Goal: Entertainment & Leisure: Consume media (video, audio)

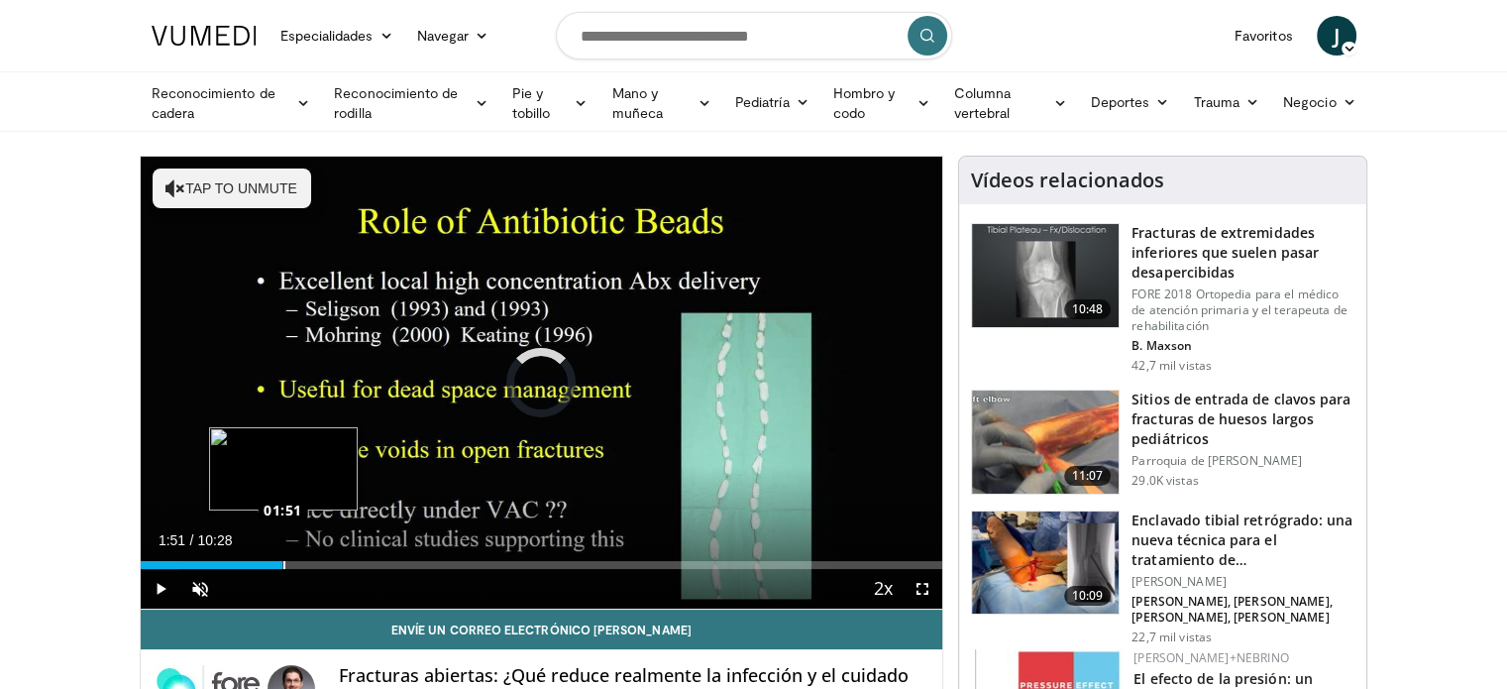
click at [282, 556] on div "Loaded : 4.78% 01:51 01:51" at bounding box center [542, 559] width 803 height 19
click at [211, 589] on span "Video Player" at bounding box center [200, 589] width 40 height 40
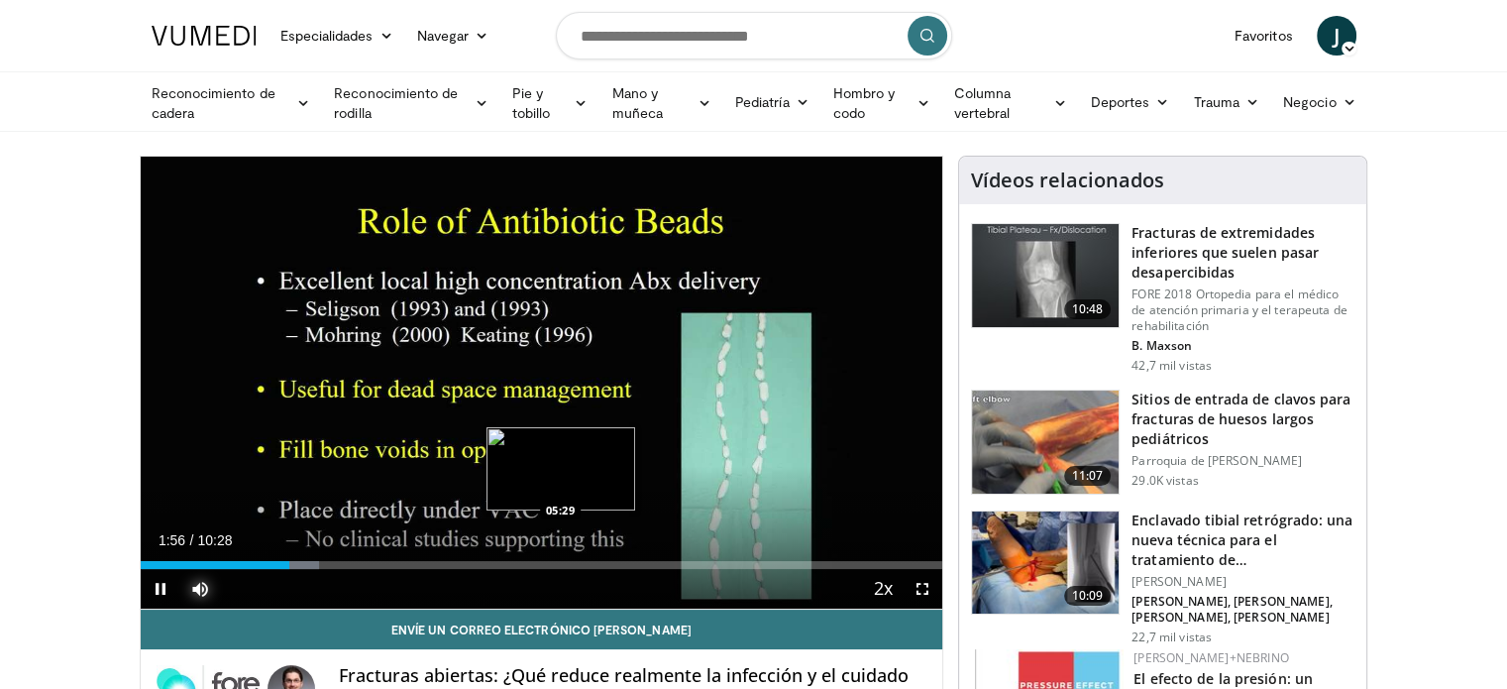
click at [559, 556] on div "Loaded : 22.30% 01:56 05:29" at bounding box center [542, 559] width 803 height 19
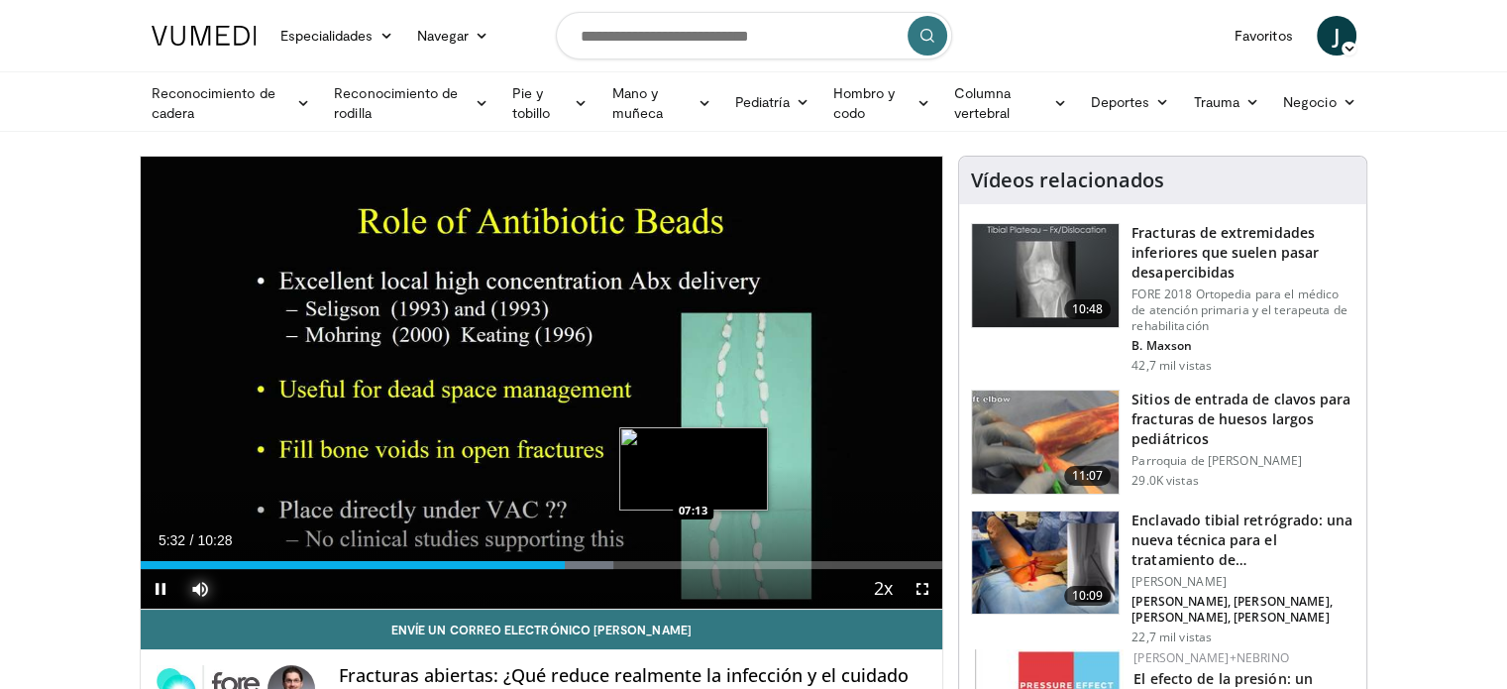
click at [694, 553] on div "Loaded : 58.92% 05:32 07:13" at bounding box center [542, 559] width 803 height 19
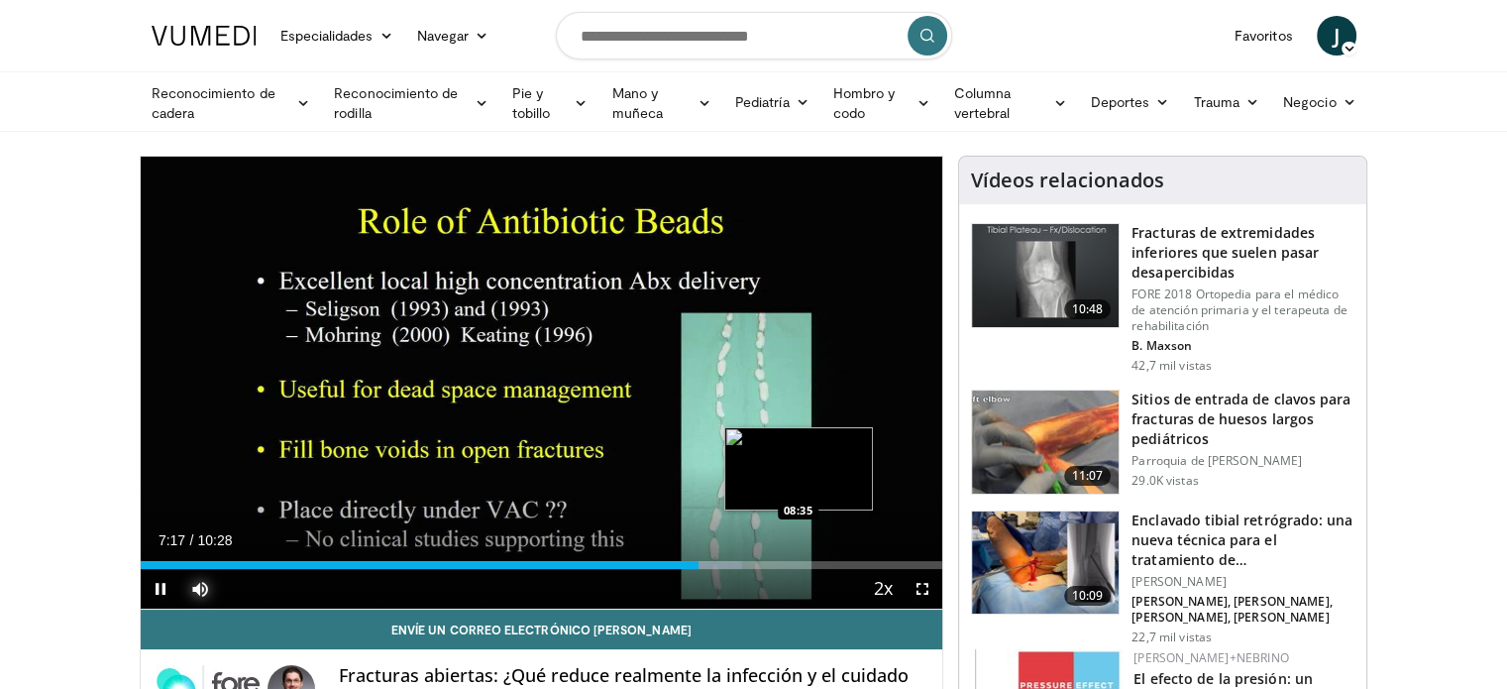
click at [799, 552] on div "Loaded : 74.85% 07:17 08:35" at bounding box center [542, 559] width 803 height 19
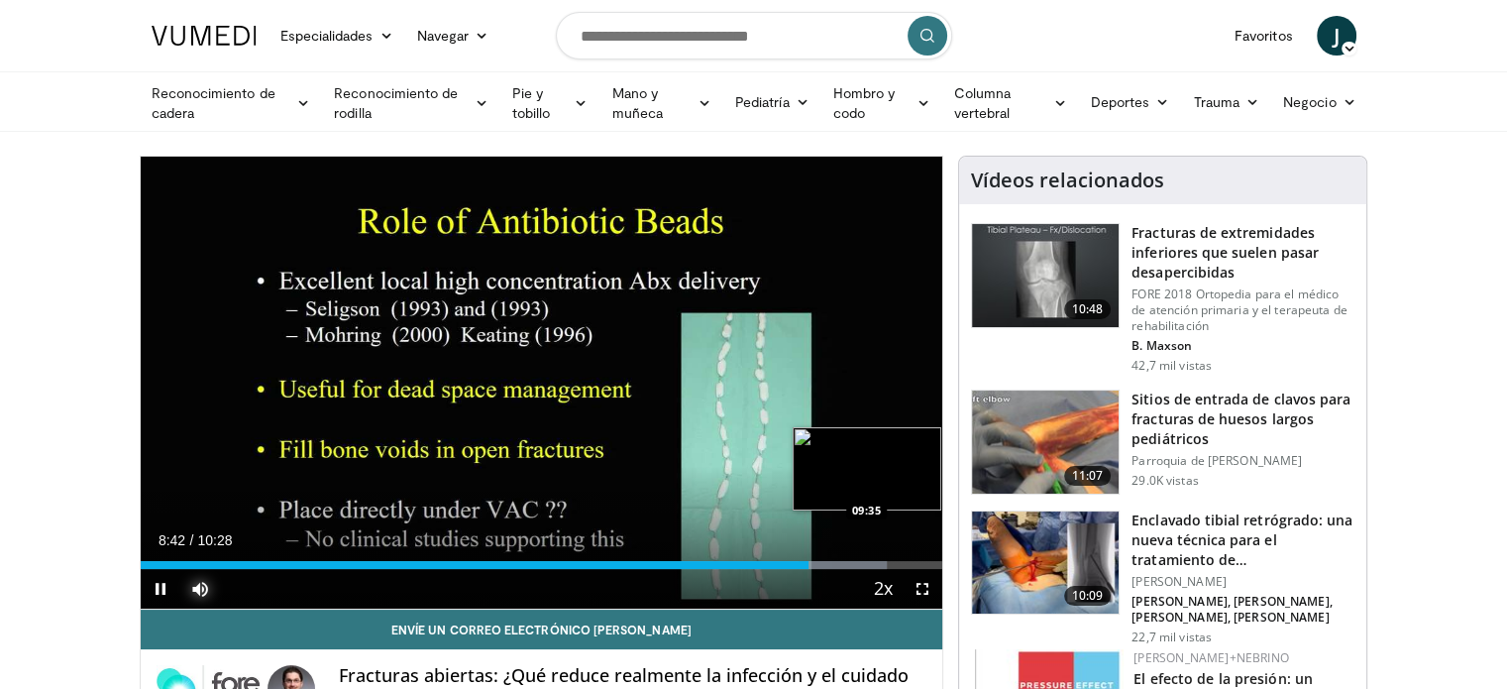
click at [874, 565] on div "Loaded : 93.10% 08:43 09:35" at bounding box center [542, 565] width 803 height 8
click at [594, 561] on div "Loaded : 96.26% 09:38 05:55" at bounding box center [542, 565] width 803 height 8
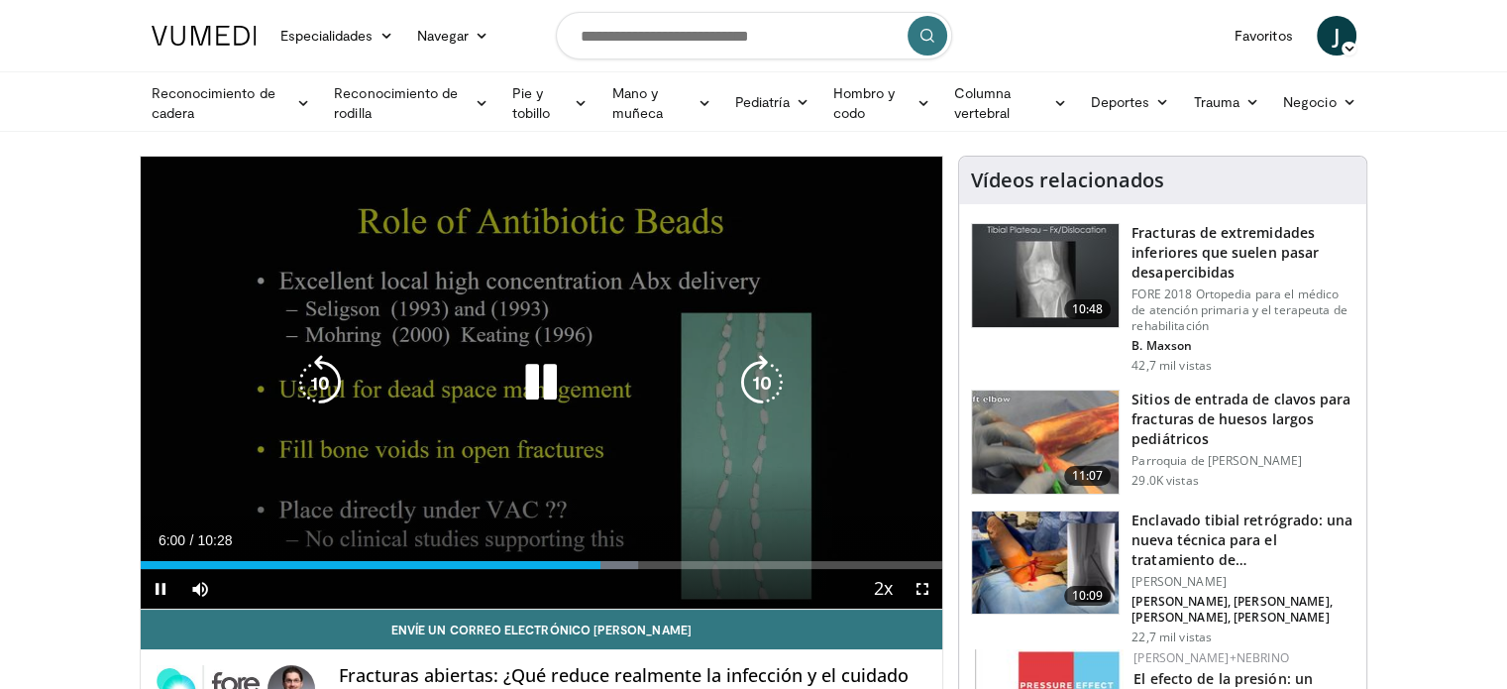
click at [367, 439] on div "10 seconds Tap to unmute" at bounding box center [542, 383] width 803 height 452
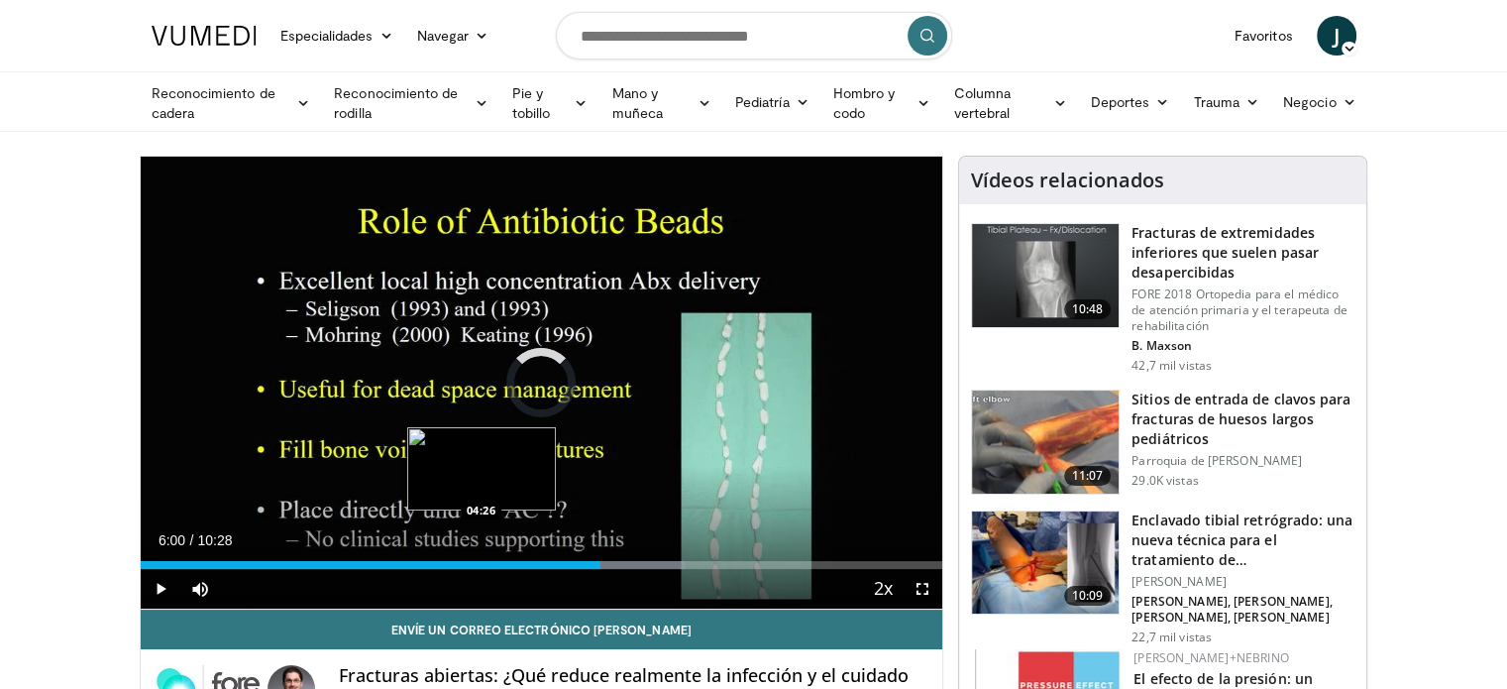
click at [480, 556] on div "Loaded : 67.85% 06:00 04:26" at bounding box center [542, 559] width 803 height 19
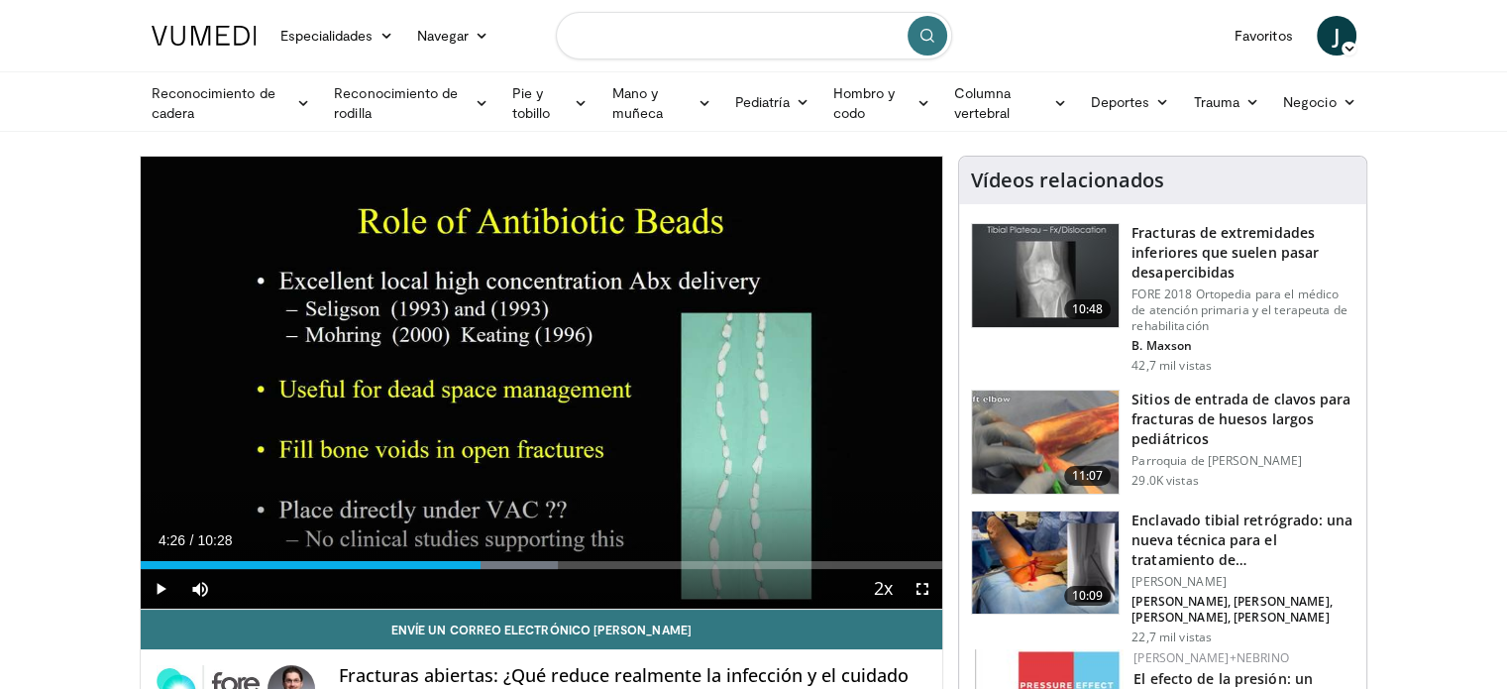
click at [629, 48] on input "Buscar temas, intervenciones" at bounding box center [754, 36] width 396 height 48
type input "*********"
click at [928, 40] on icon "submit" at bounding box center [928, 36] width 16 height 16
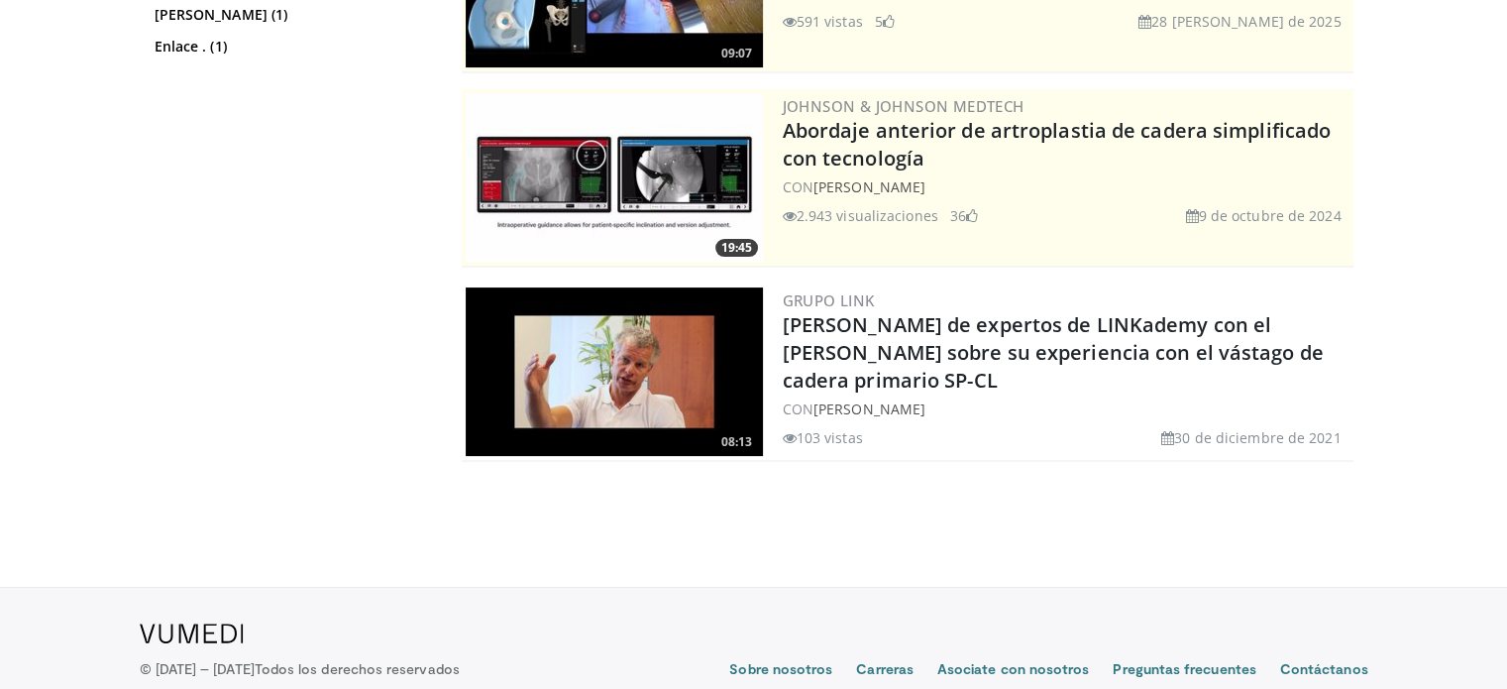
scroll to position [334, 0]
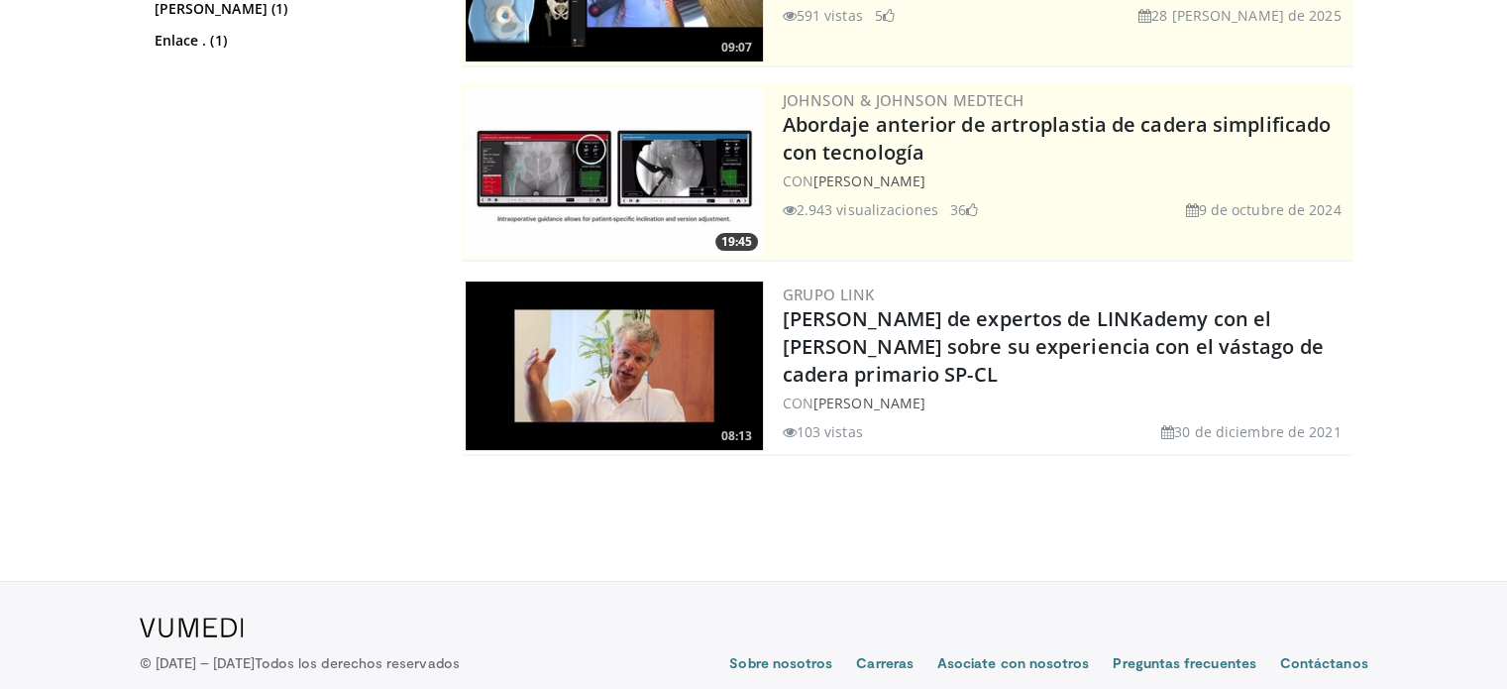
click at [653, 369] on img at bounding box center [614, 365] width 297 height 168
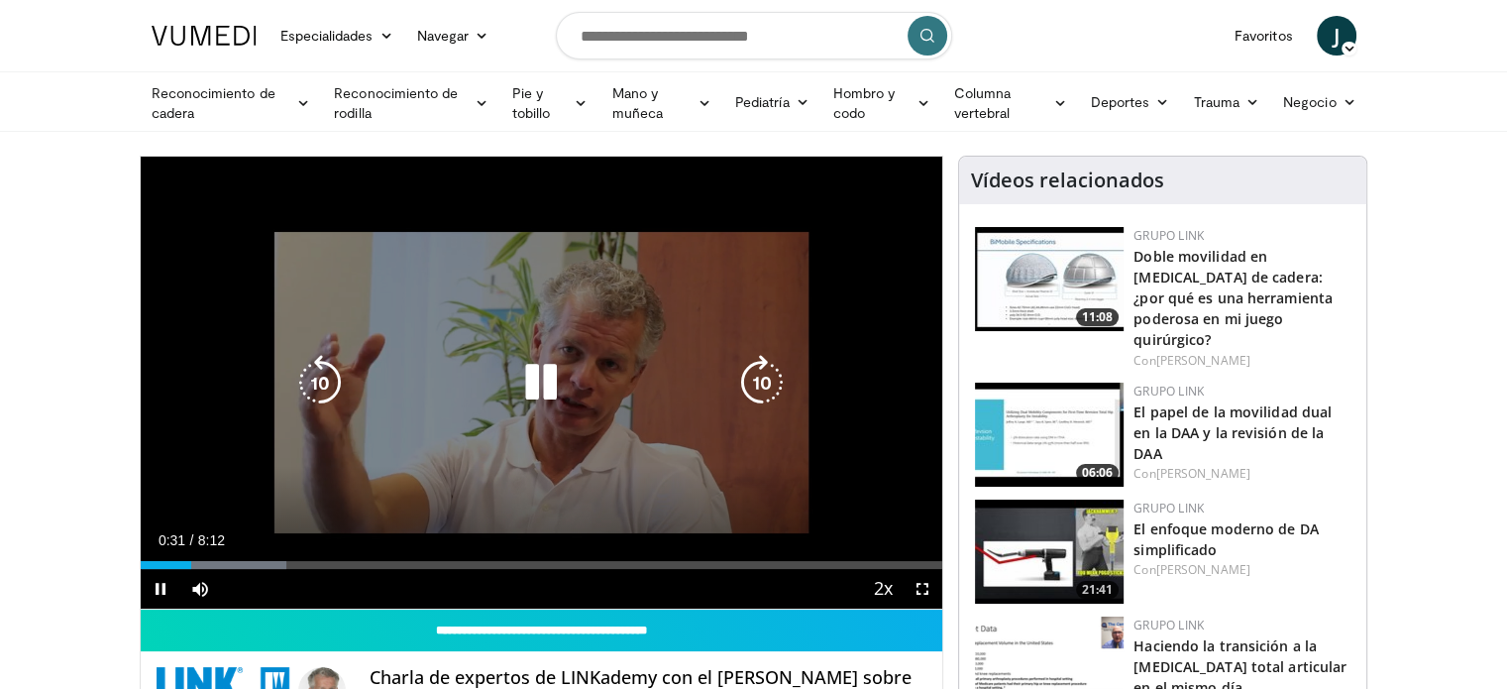
click at [841, 383] on div "10 seconds Tap to unmute" at bounding box center [542, 383] width 803 height 452
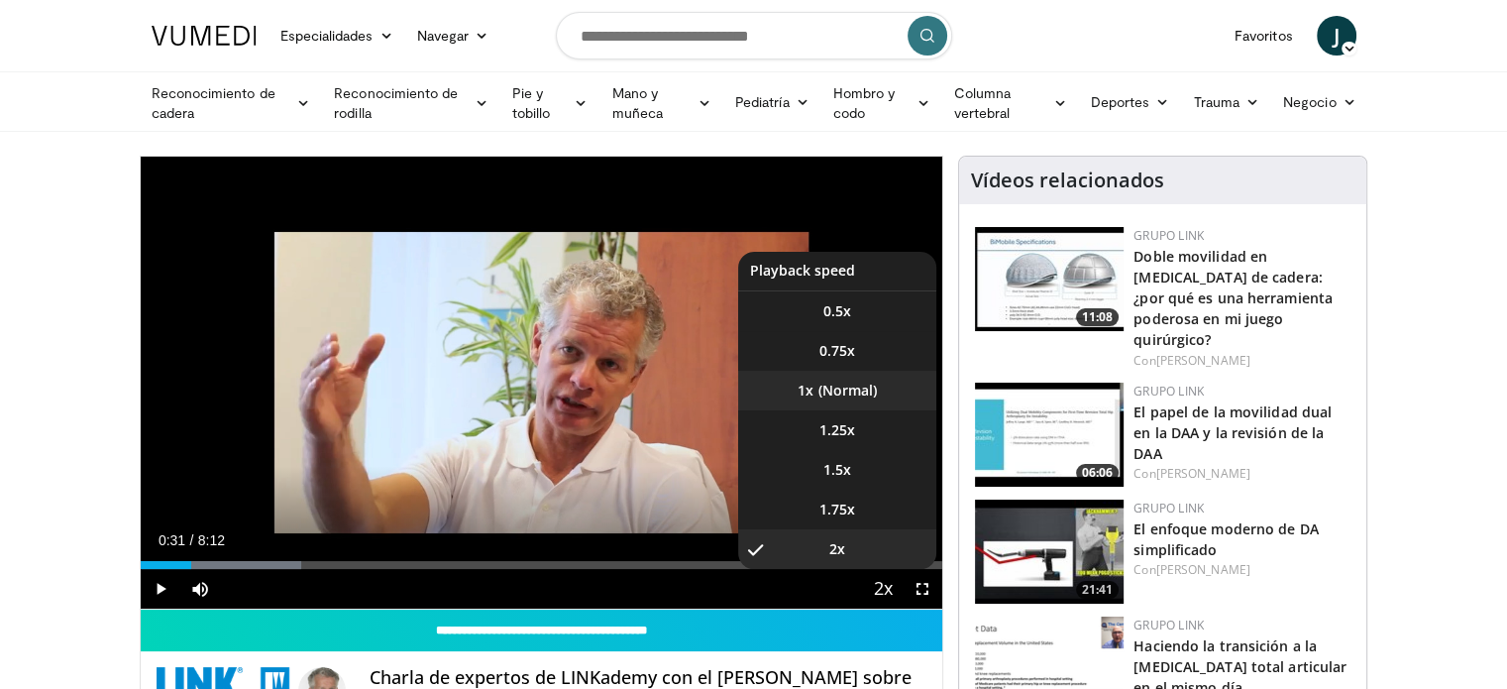
click at [836, 381] on li "1x" at bounding box center [837, 391] width 198 height 40
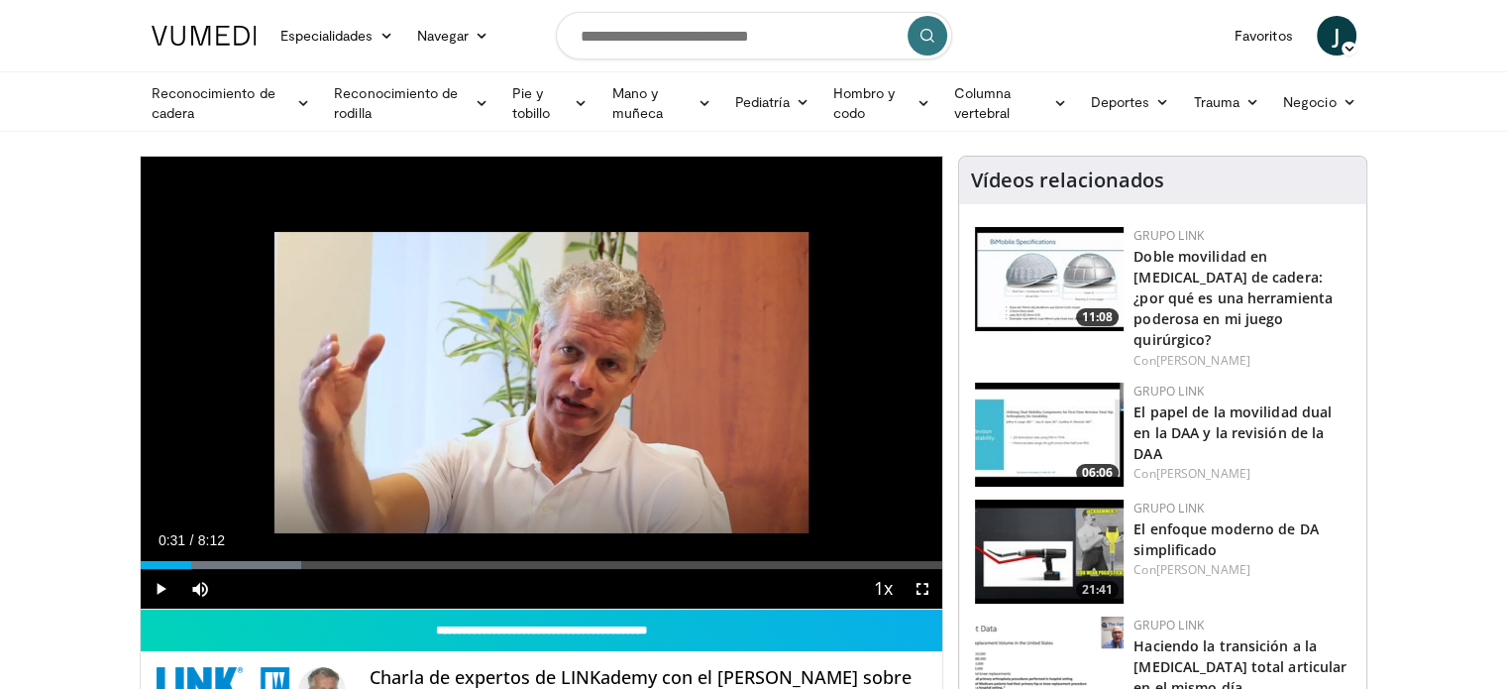
click at [162, 587] on span "Video Player" at bounding box center [161, 589] width 40 height 40
click at [214, 562] on div "Loaded : 20.13% 0:45 0:45" at bounding box center [542, 565] width 803 height 8
click at [246, 562] on div "Progress Bar" at bounding box center [234, 565] width 136 height 8
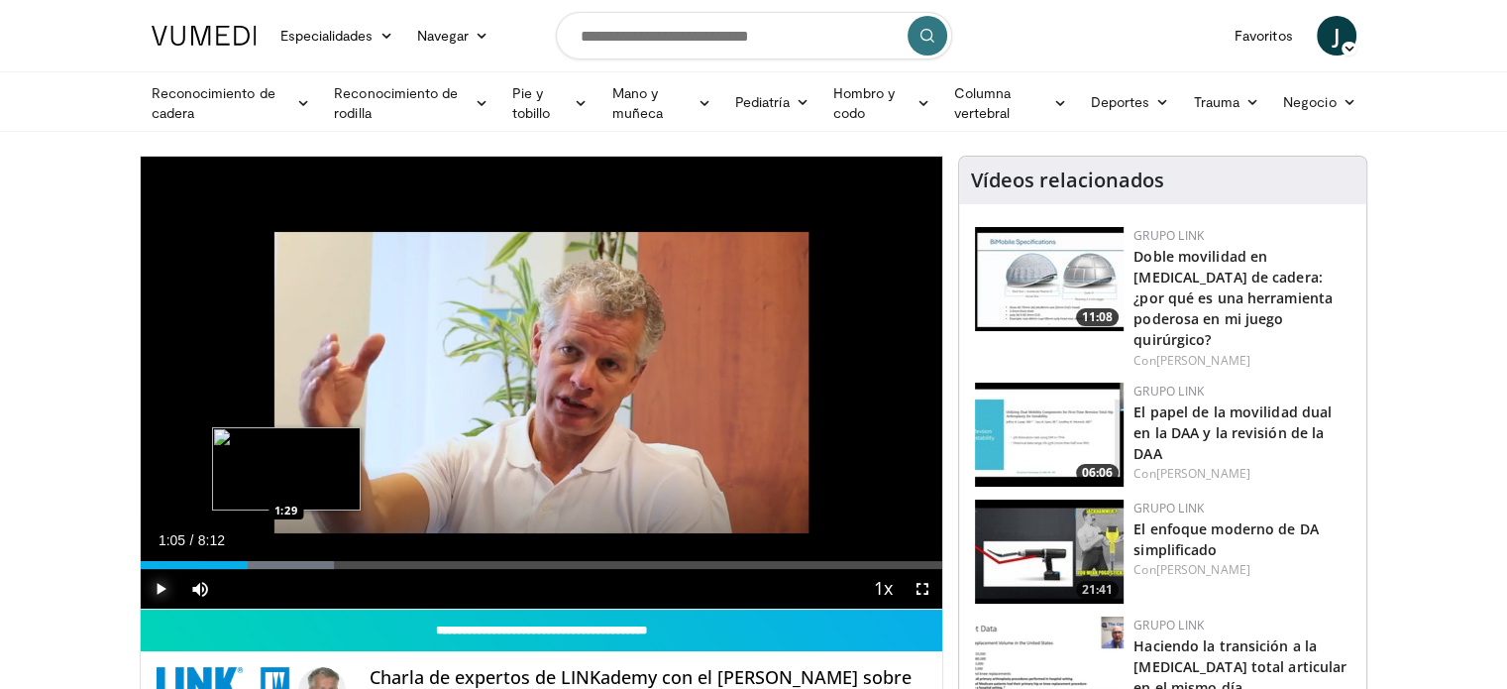
click at [285, 558] on div "Loaded : 24.16% 1:05 1:29" at bounding box center [542, 559] width 803 height 19
click at [336, 558] on div "Loaded : 30.20% 1:30 1:53" at bounding box center [542, 559] width 803 height 19
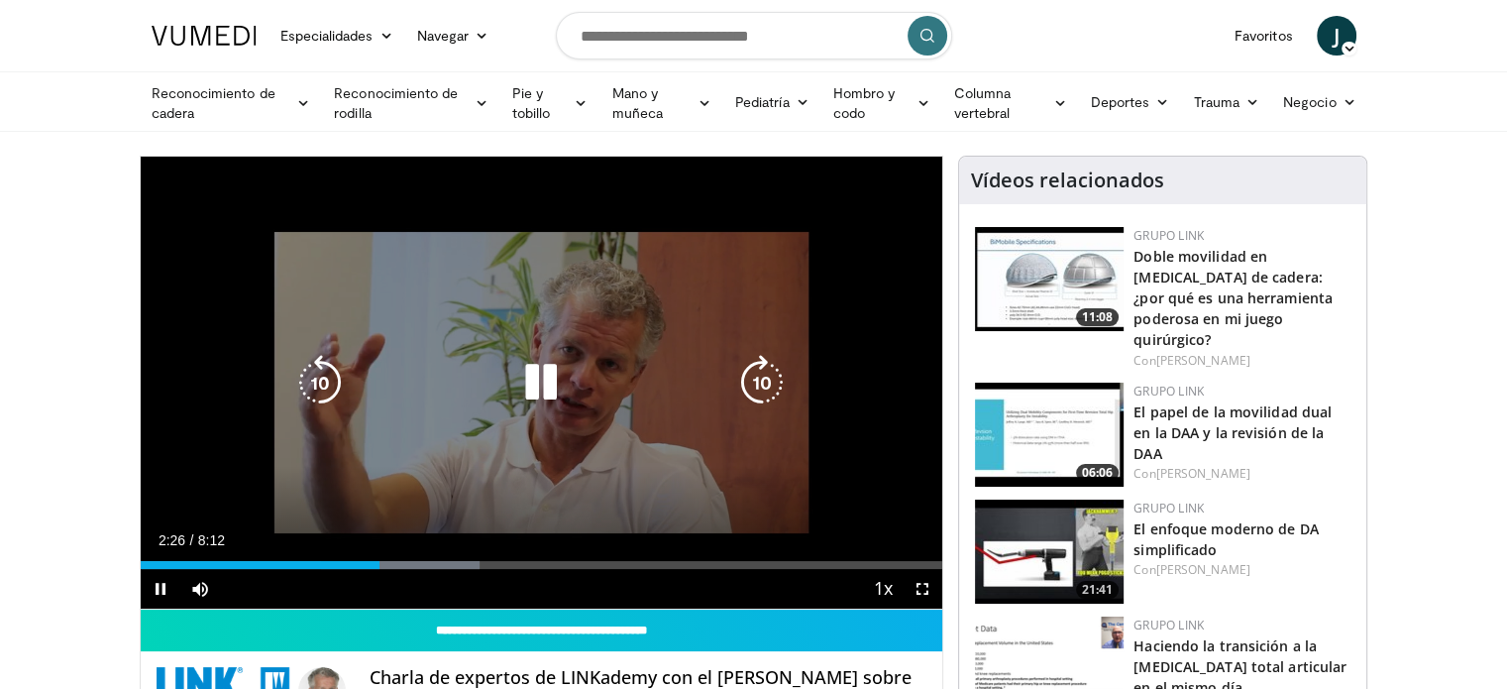
click at [547, 387] on icon "Video Player" at bounding box center [540, 382] width 55 height 55
